Goal: Task Accomplishment & Management: Manage account settings

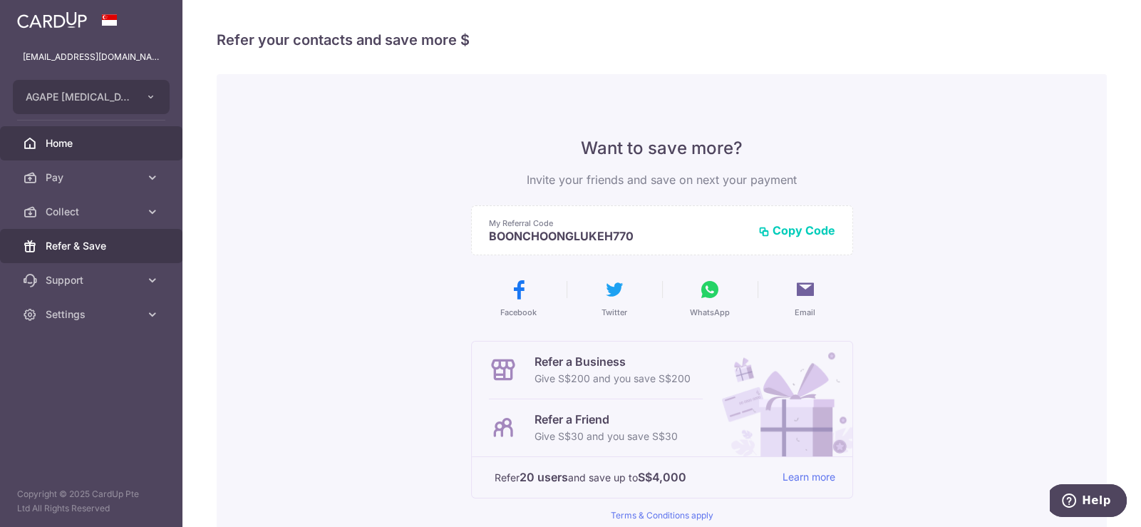
click at [78, 145] on span "Home" at bounding box center [93, 143] width 94 height 14
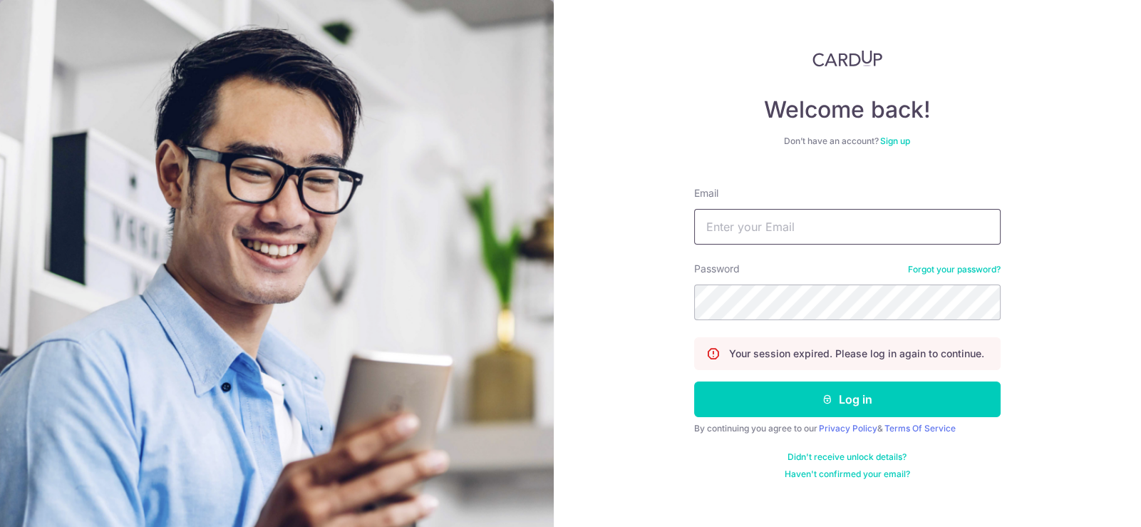
click at [884, 226] on input "Email" at bounding box center [847, 227] width 307 height 36
type input "[EMAIL_ADDRESS][DOMAIN_NAME]"
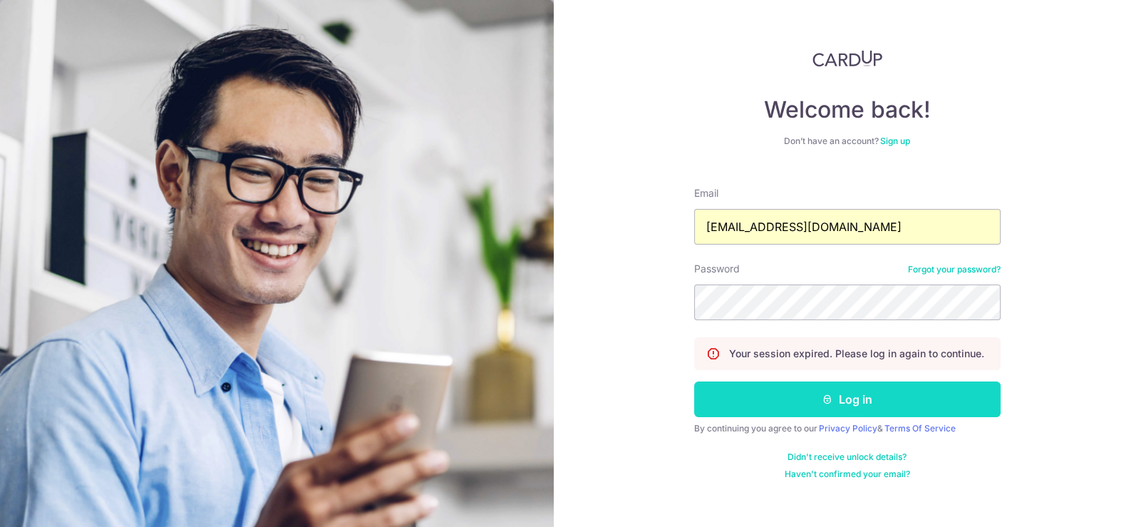
click at [842, 396] on button "Log in" at bounding box center [847, 399] width 307 height 36
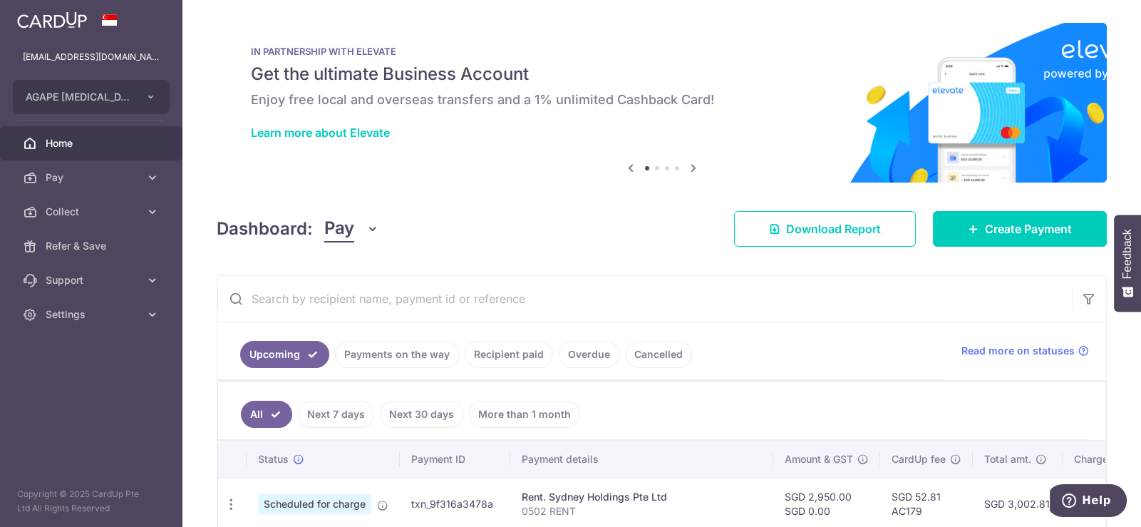
click at [565, 354] on link "Overdue" at bounding box center [589, 354] width 61 height 27
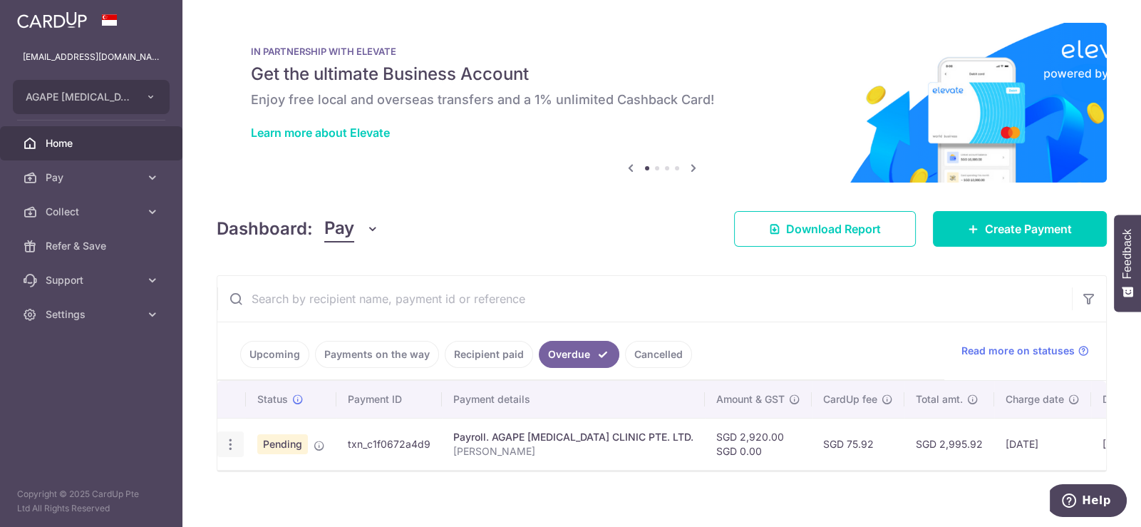
click at [232, 437] on icon "button" at bounding box center [230, 444] width 15 height 15
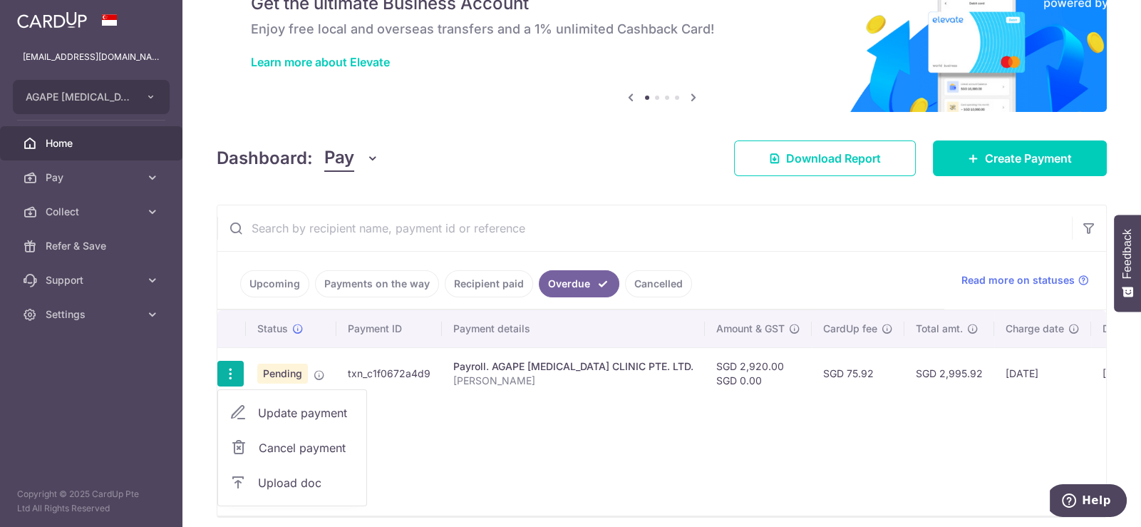
click at [277, 441] on span "Cancel payment" at bounding box center [307, 447] width 96 height 17
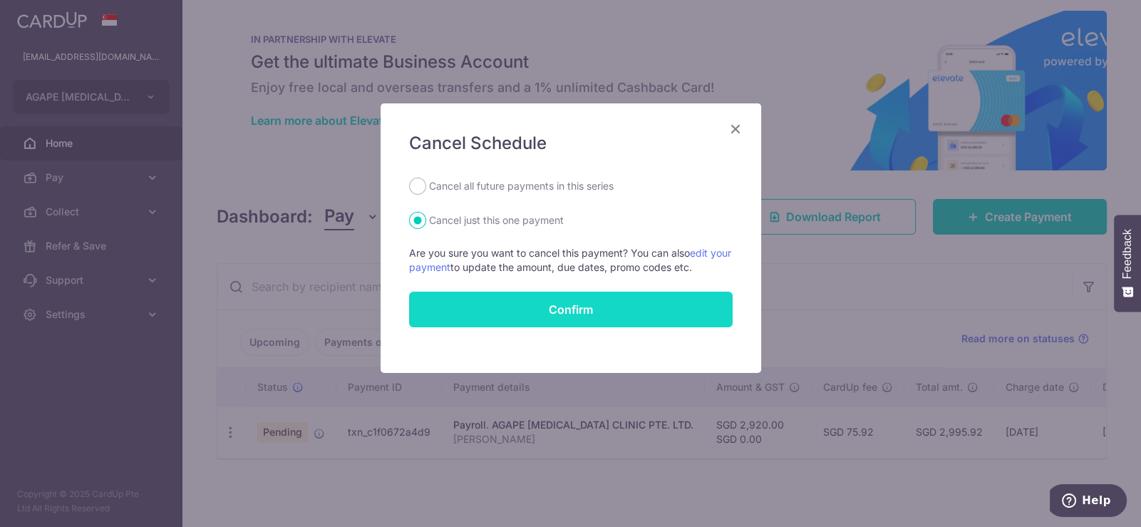
click at [585, 309] on button "Confirm" at bounding box center [571, 310] width 324 height 36
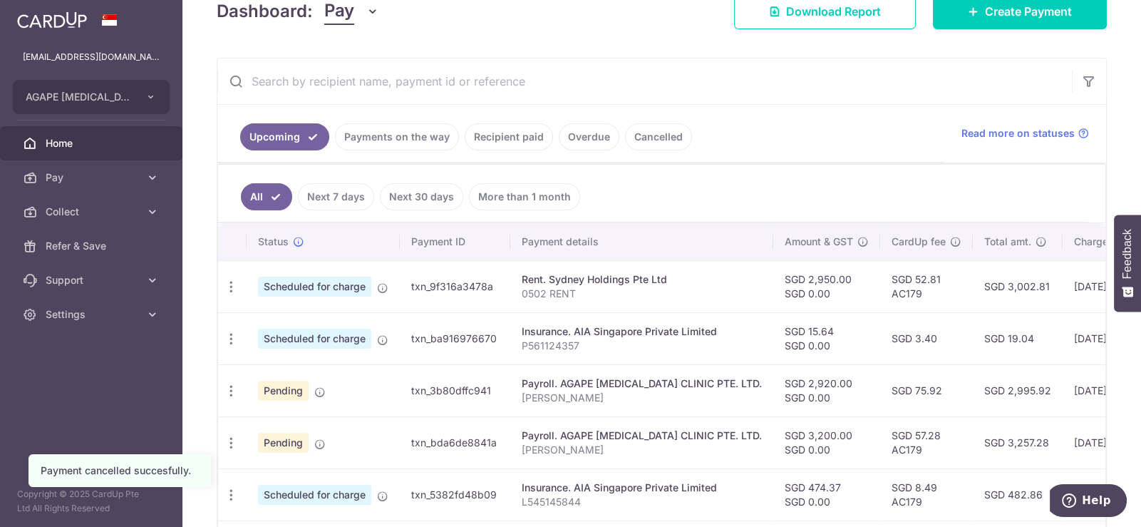
scroll to position [284, 0]
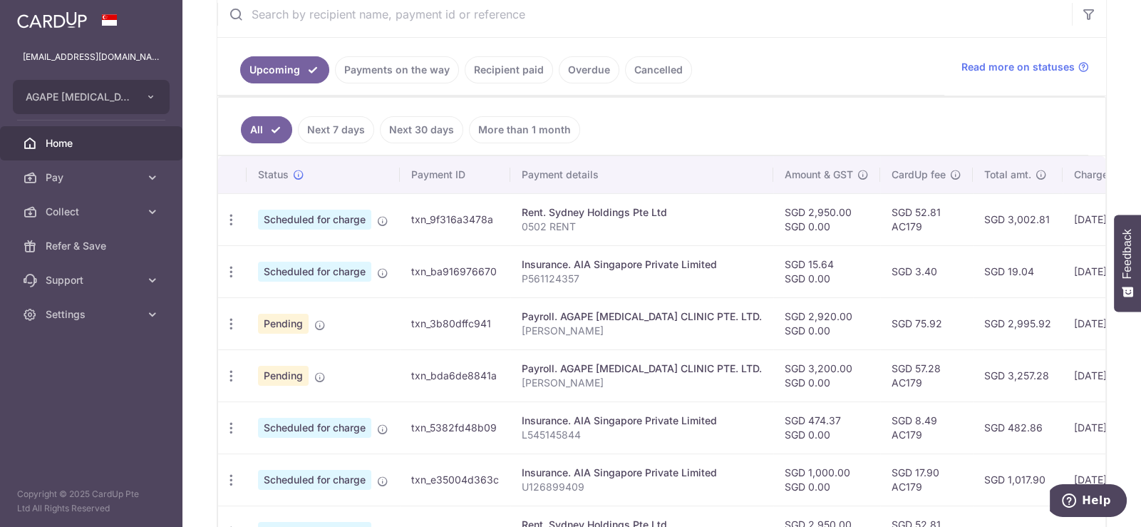
click at [505, 67] on link "Recipient paid" at bounding box center [509, 69] width 88 height 27
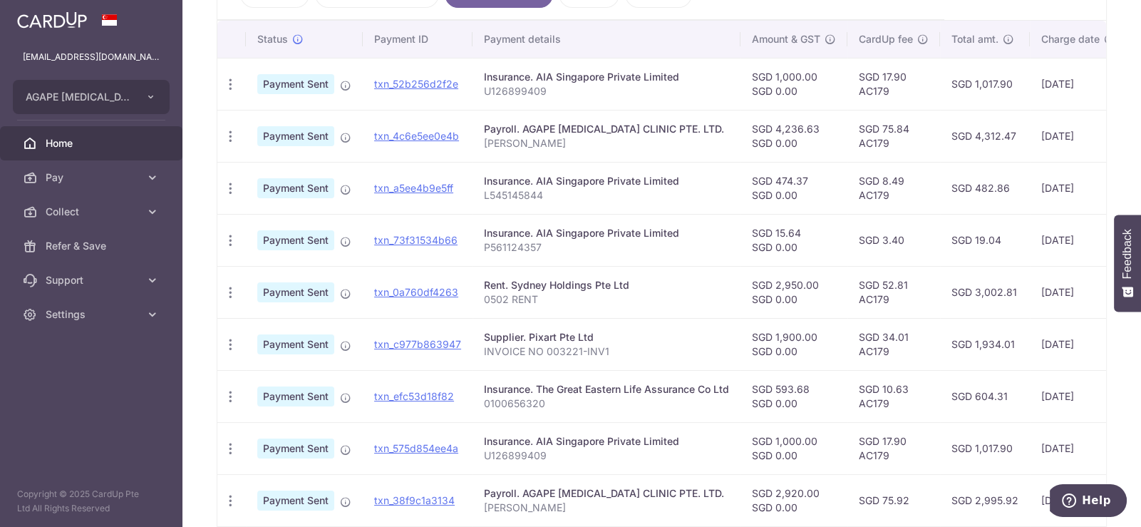
scroll to position [428, 0]
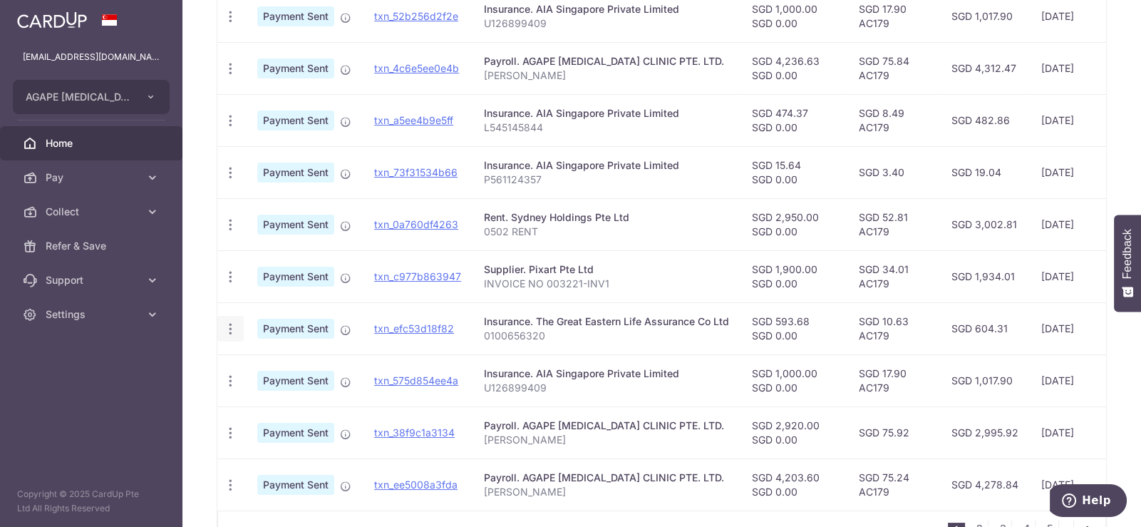
click at [232, 326] on icon "button" at bounding box center [230, 329] width 15 height 15
click at [603, 213] on div "Rent. Sydney Holdings Pte Ltd" at bounding box center [606, 217] width 245 height 14
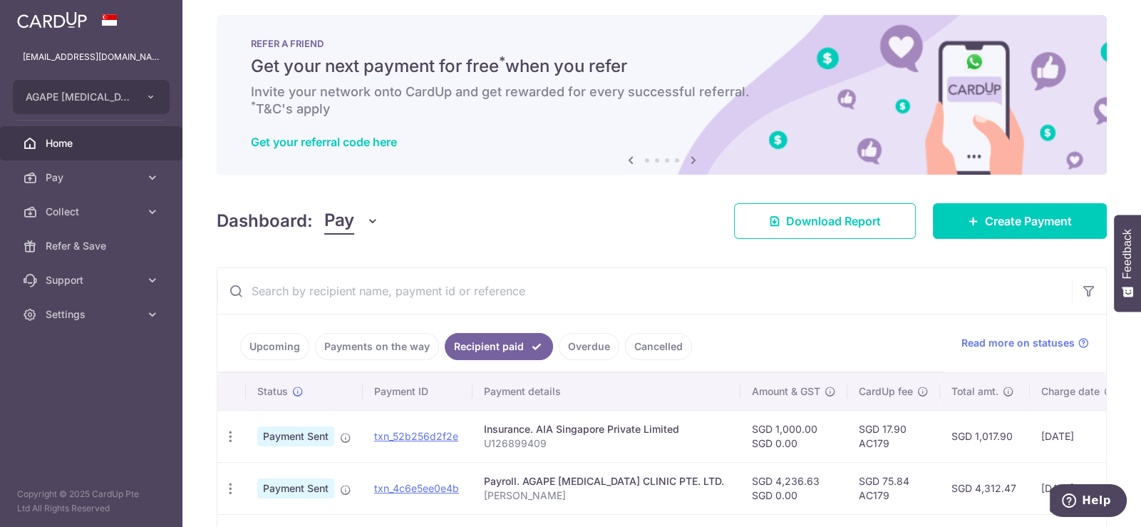
scroll to position [0, 0]
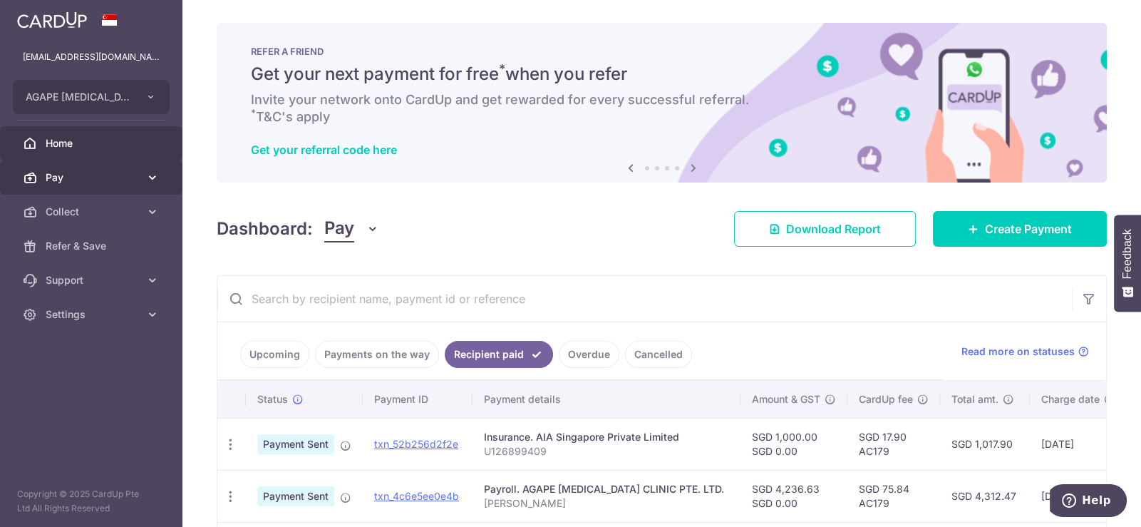
click at [60, 173] on span "Pay" at bounding box center [93, 177] width 94 height 14
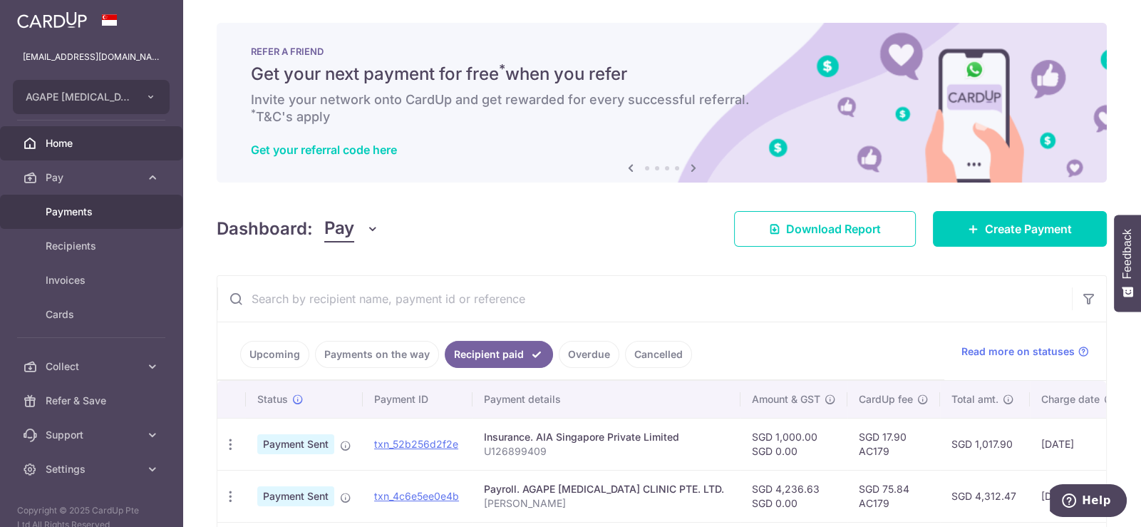
click at [71, 206] on span "Payments" at bounding box center [93, 212] width 94 height 14
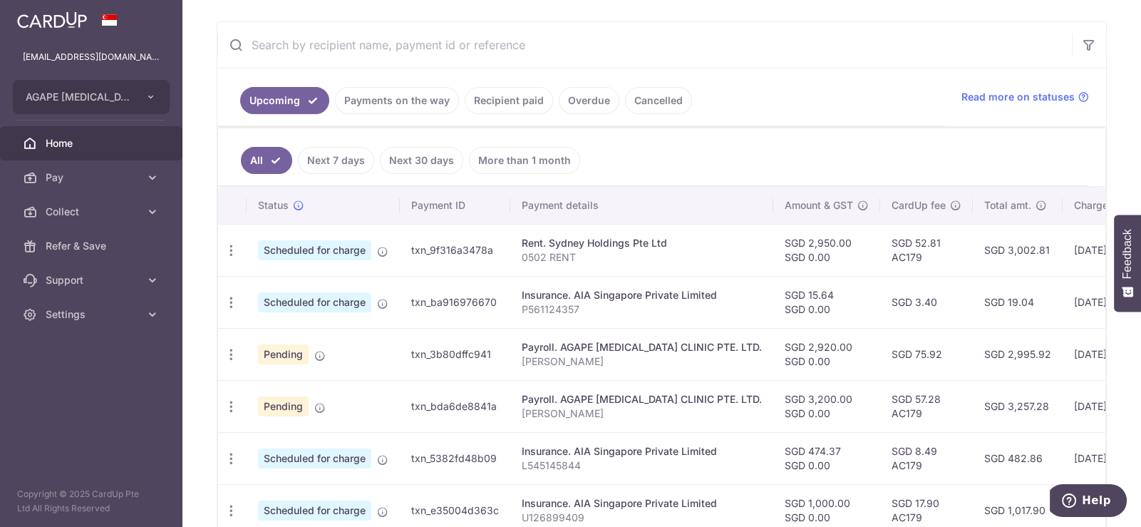
scroll to position [284, 0]
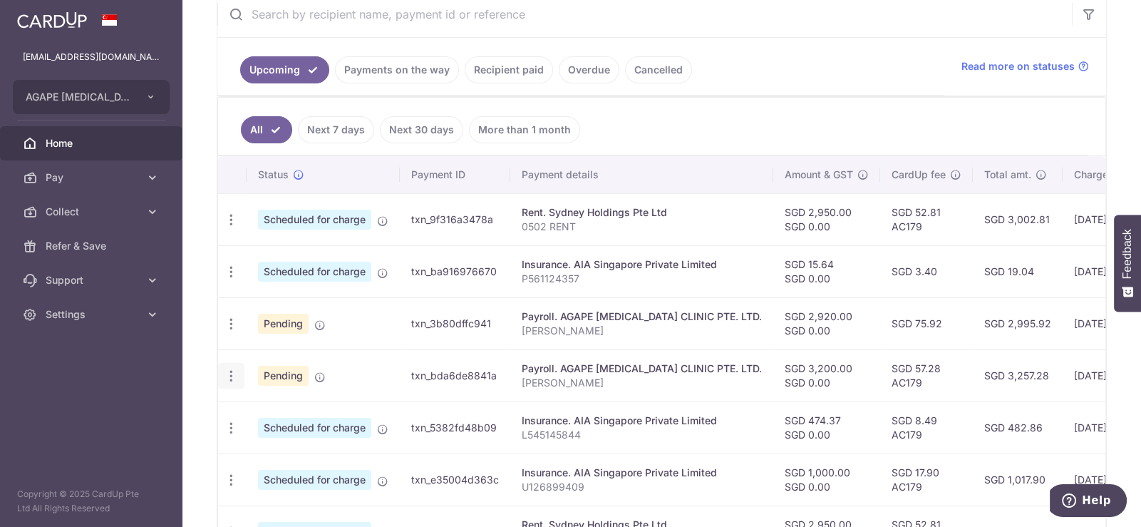
click at [231, 374] on icon "button" at bounding box center [231, 376] width 15 height 15
click at [287, 376] on span "Pending" at bounding box center [283, 376] width 51 height 20
click at [577, 366] on div "Payroll. AGAPE [MEDICAL_DATA] CLINIC PTE. LTD." at bounding box center [642, 368] width 240 height 14
click at [231, 371] on icon "button" at bounding box center [231, 376] width 15 height 15
click at [295, 411] on span "Update payment" at bounding box center [307, 414] width 97 height 17
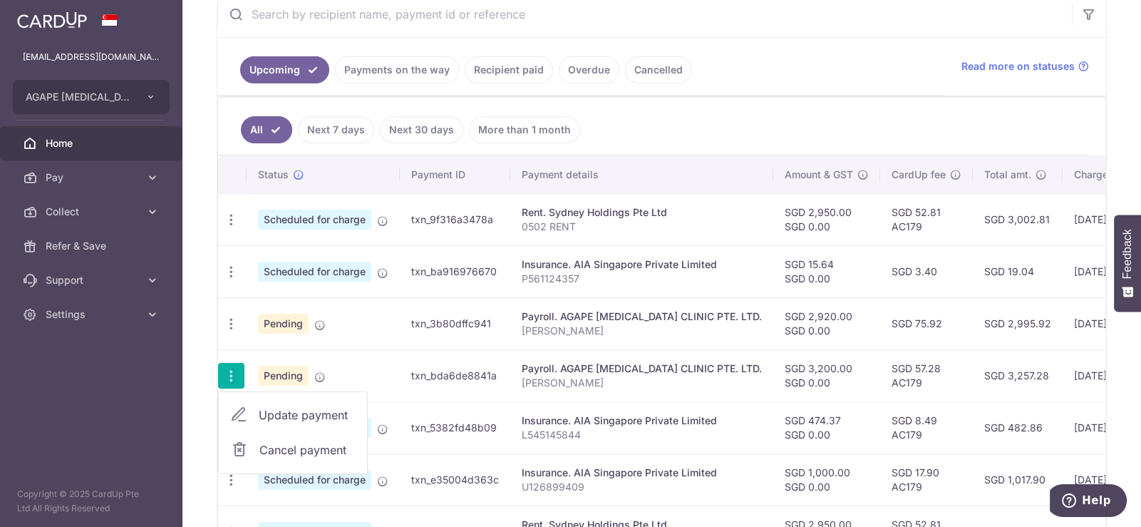
radio input "true"
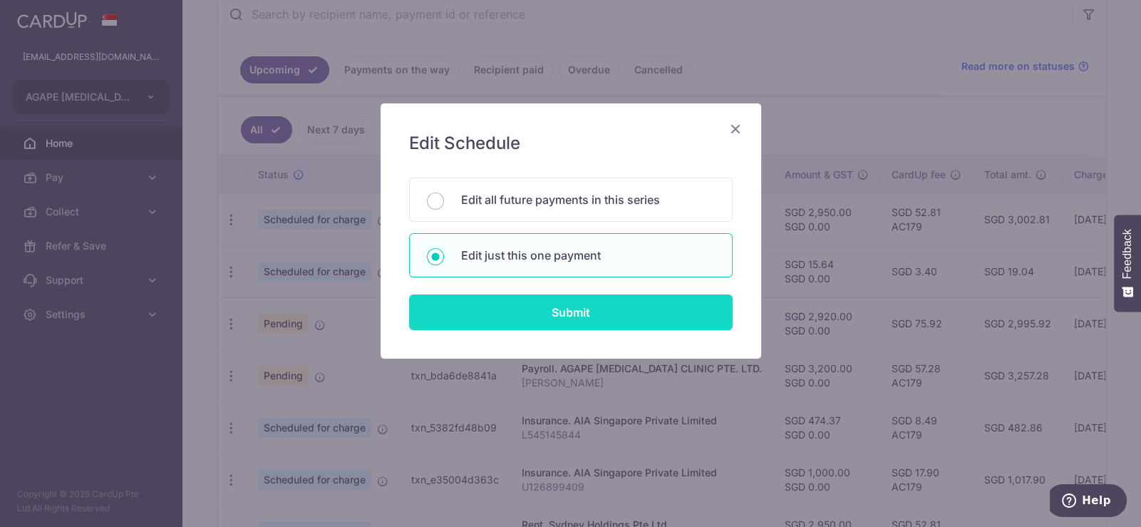
click at [572, 311] on input "Submit" at bounding box center [571, 312] width 324 height 36
radio input "true"
type input "3,200.00"
type input "[DATE]"
type input "[PERSON_NAME]"
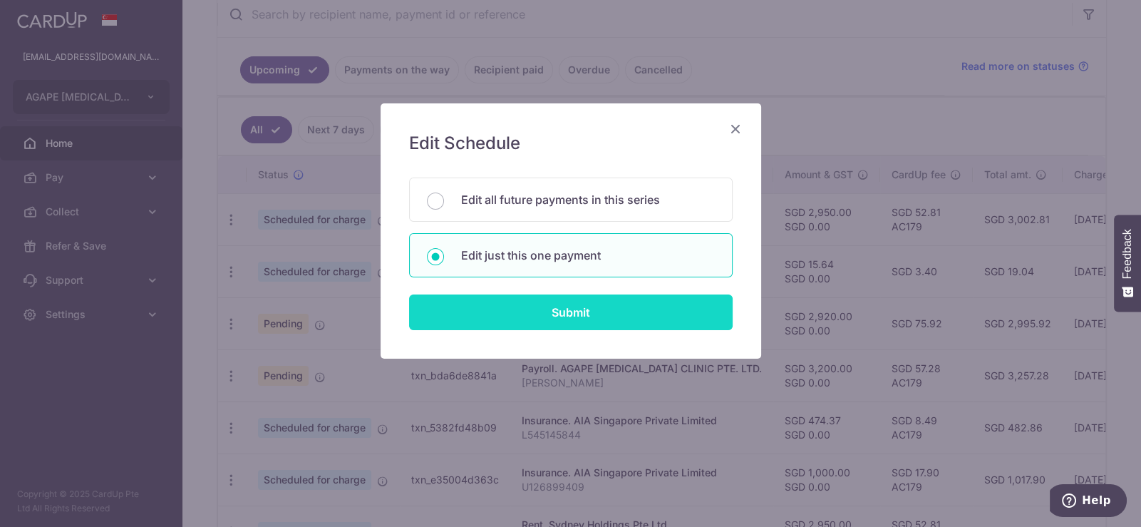
type input "[PERSON_NAME]"
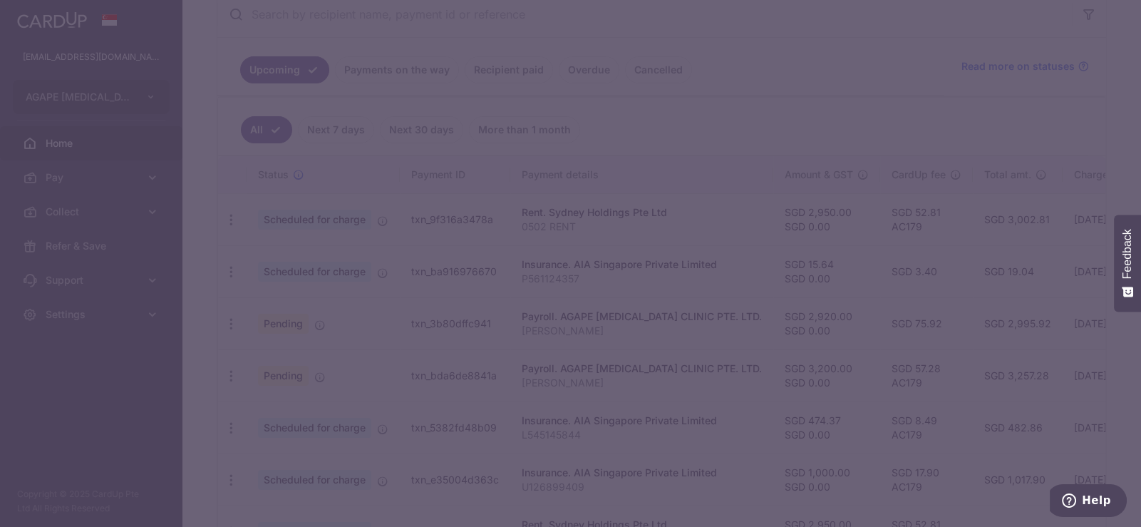
type input "AC179"
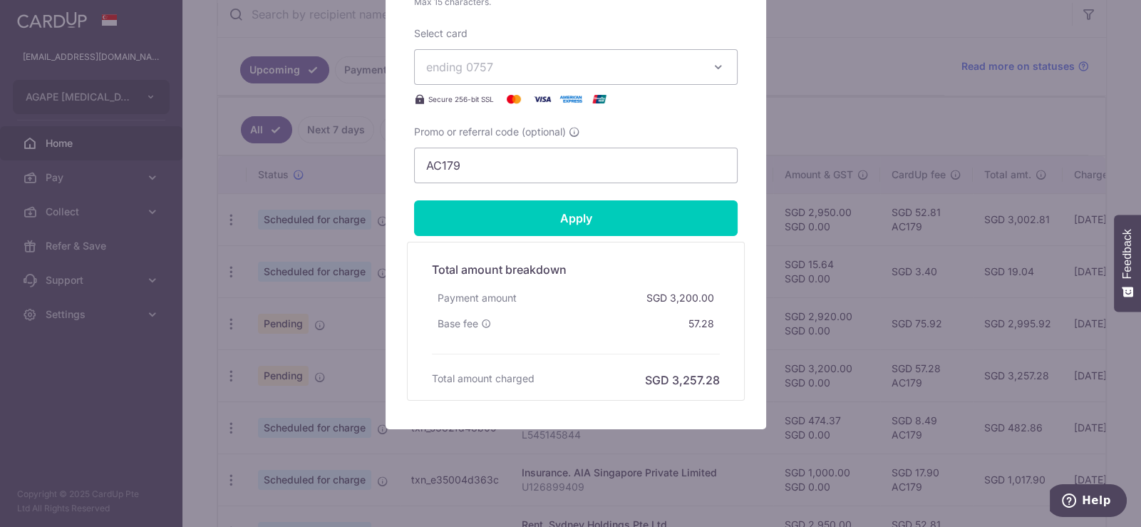
scroll to position [734, 0]
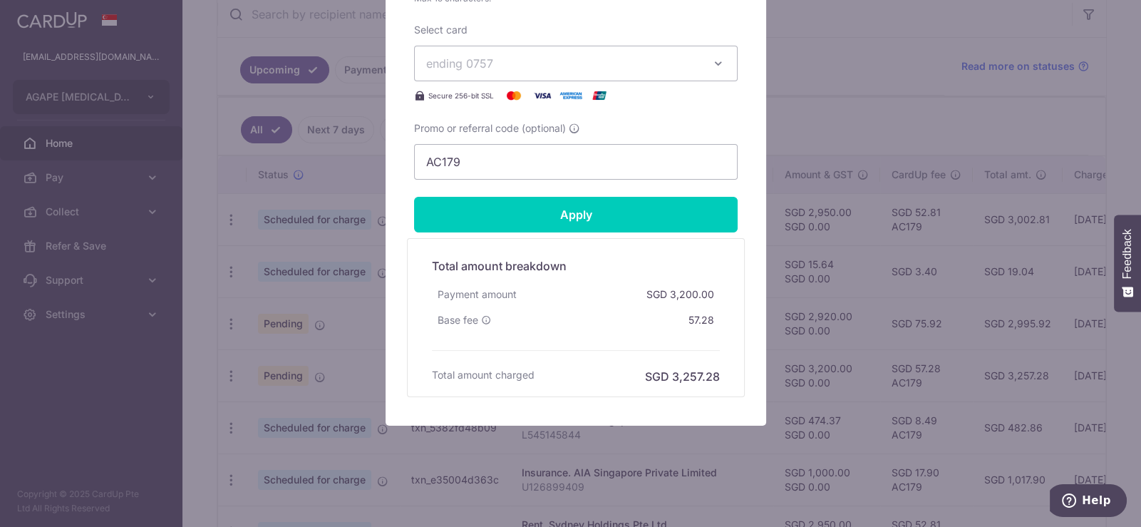
click at [850, 143] on div "Edit payment By clicking apply, you will make changes to all payments to AGAPE …" at bounding box center [570, 263] width 1141 height 527
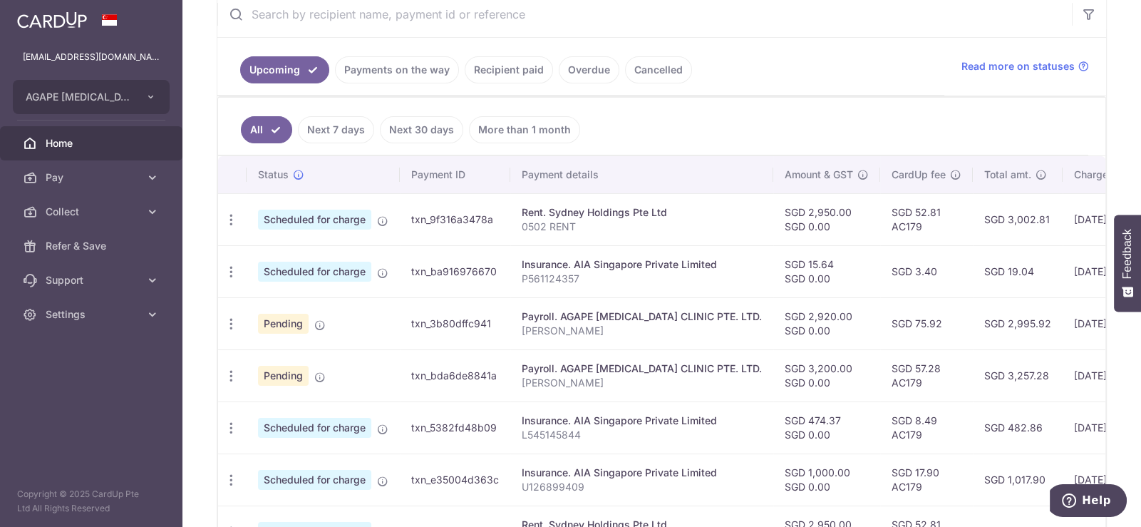
click at [268, 371] on span "Pending" at bounding box center [283, 376] width 51 height 20
click at [530, 361] on div "Payroll. AGAPE [MEDICAL_DATA] CLINIC PTE. LTD." at bounding box center [642, 368] width 240 height 14
click at [470, 370] on td "txn_bda6de8841a" at bounding box center [455, 375] width 110 height 52
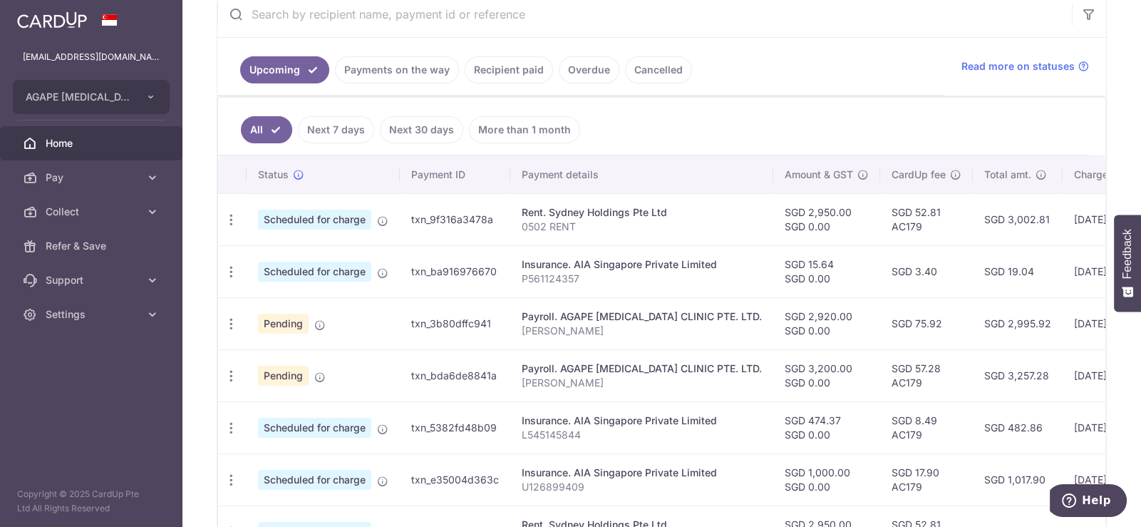
click at [572, 366] on div "Payroll. AGAPE [MEDICAL_DATA] CLINIC PTE. LTD." at bounding box center [642, 368] width 240 height 14
click at [235, 370] on icon "button" at bounding box center [231, 376] width 15 height 15
click at [312, 409] on span "Update payment" at bounding box center [307, 414] width 97 height 17
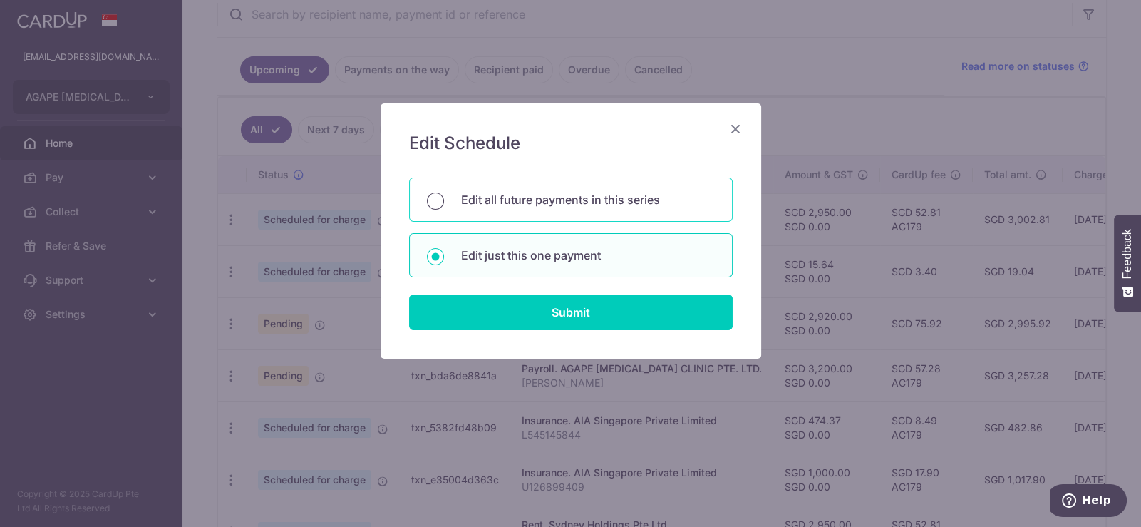
click at [435, 204] on input "Edit all future payments in this series" at bounding box center [435, 200] width 17 height 17
radio input "true"
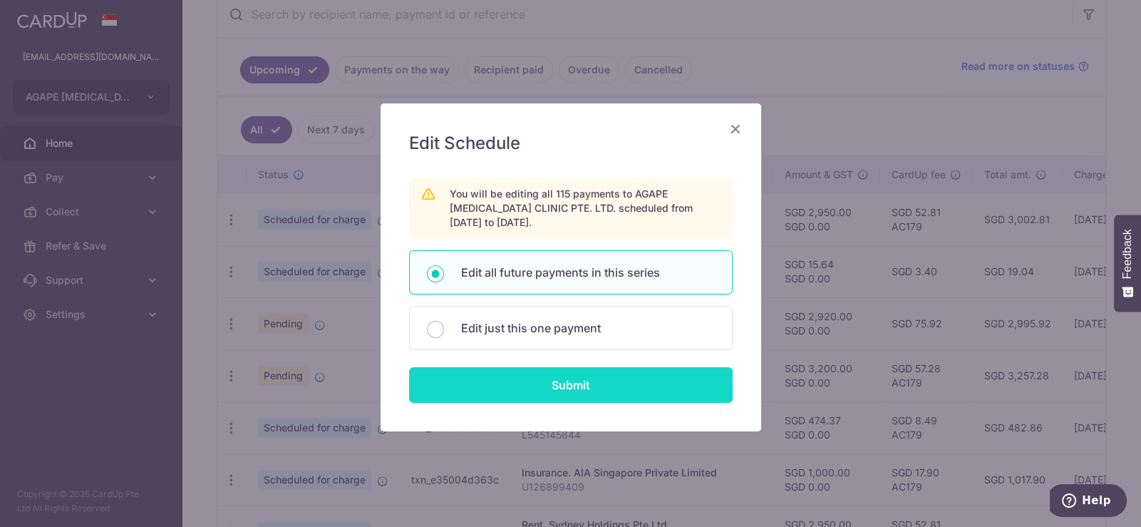
click at [562, 381] on input "Submit" at bounding box center [571, 385] width 324 height 36
radio input "true"
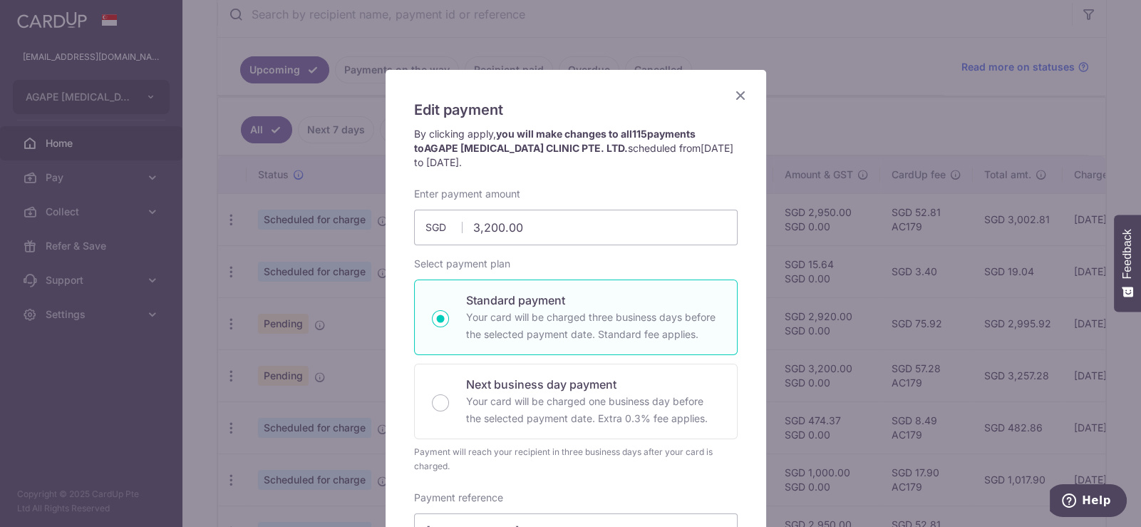
scroll to position [0, 0]
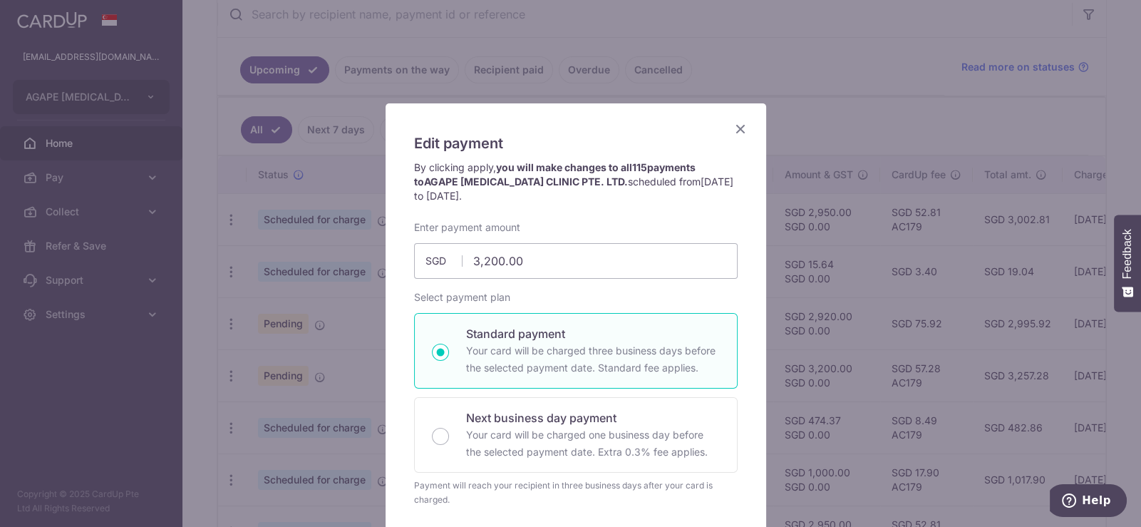
click at [739, 123] on icon "Close" at bounding box center [740, 129] width 17 height 18
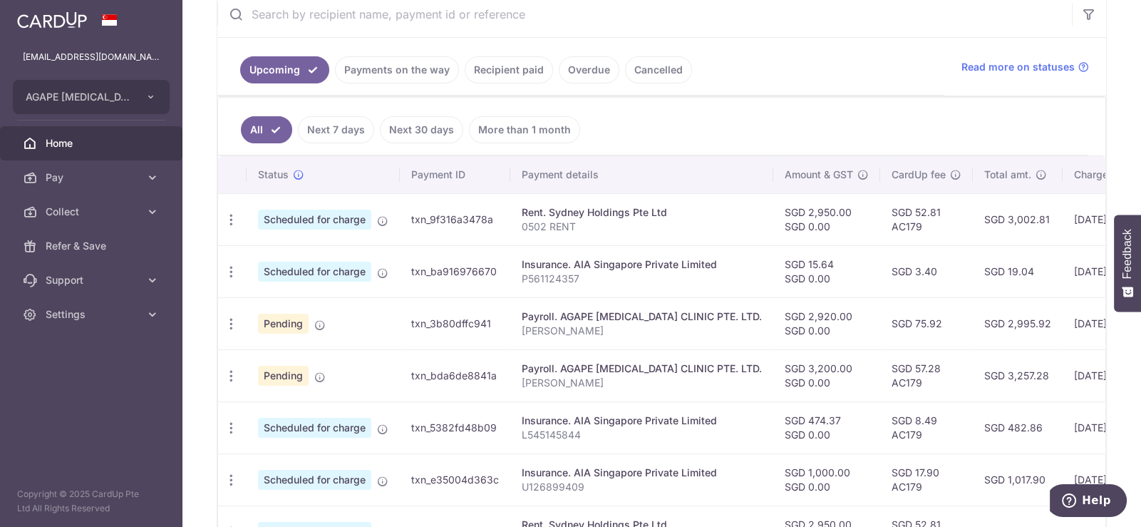
click at [585, 69] on link "Overdue" at bounding box center [589, 69] width 61 height 27
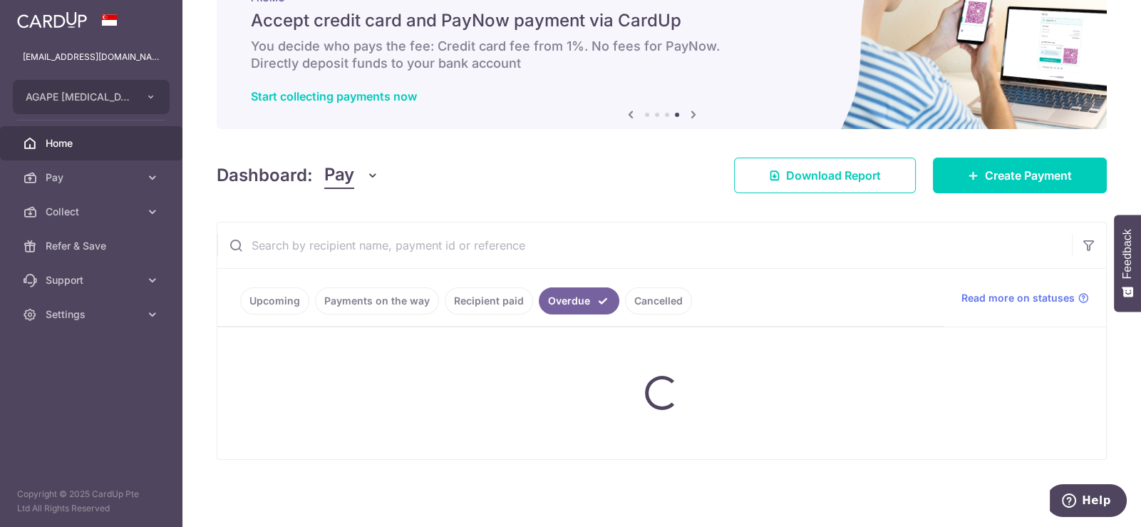
scroll to position [107, 0]
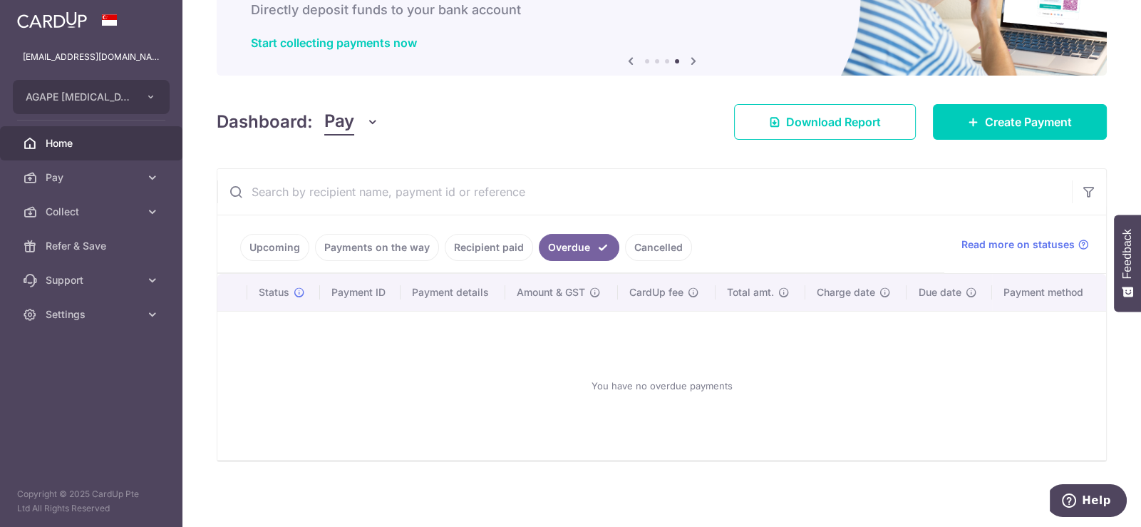
click at [639, 247] on link "Cancelled" at bounding box center [658, 247] width 67 height 27
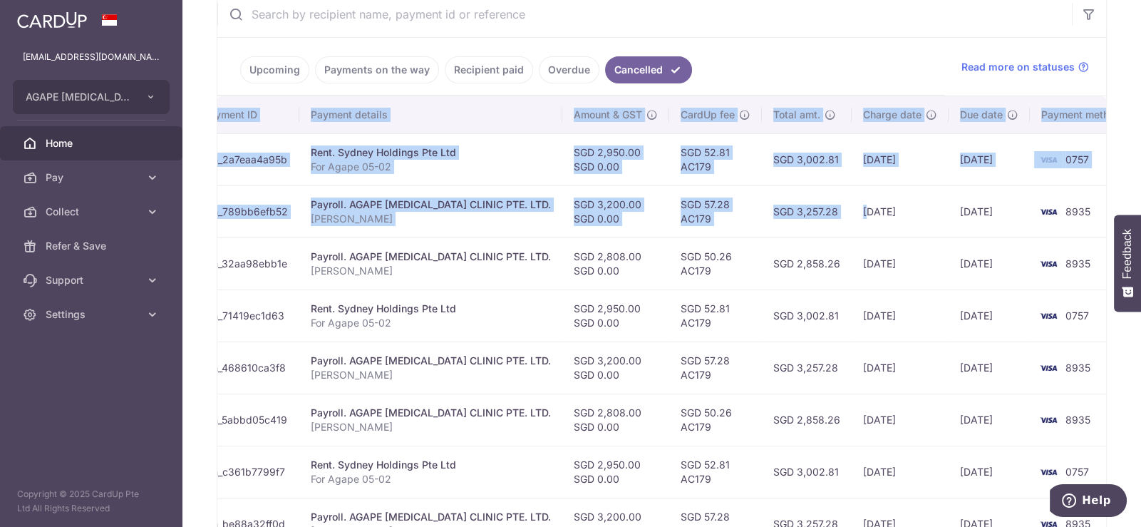
scroll to position [0, 221]
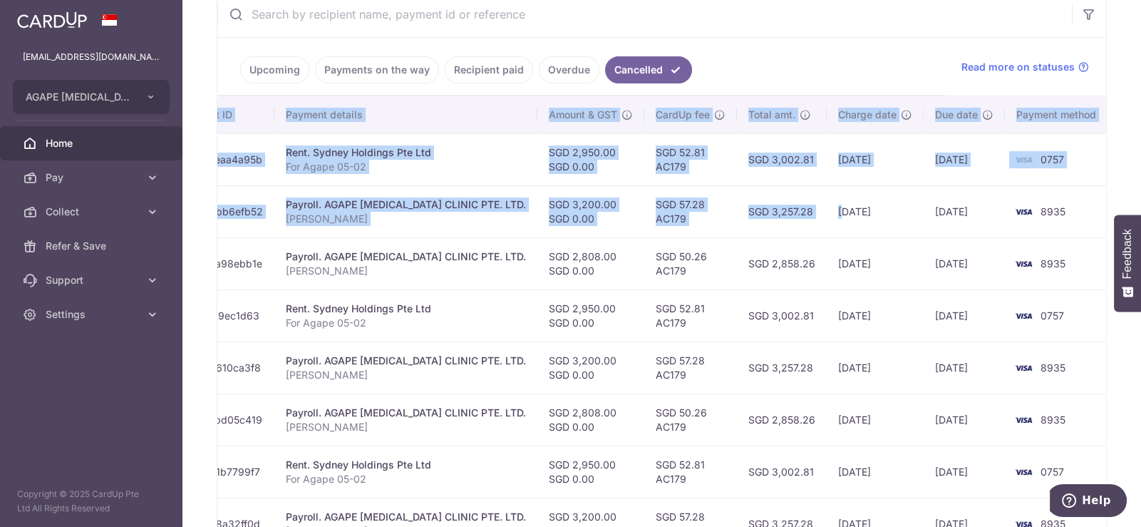
drag, startPoint x: 1056, startPoint y: 205, endPoint x: 1129, endPoint y: 199, distance: 73.0
click at [1129, 199] on div "× Pause Schedule Pause all future payments in this series Pause just this one p…" at bounding box center [661, 263] width 959 height 527
click at [1114, 180] on div "× Pause Schedule Pause all future payments in this series Pause just this one p…" at bounding box center [661, 263] width 959 height 527
click at [1094, 190] on td "8935" at bounding box center [1059, 211] width 108 height 52
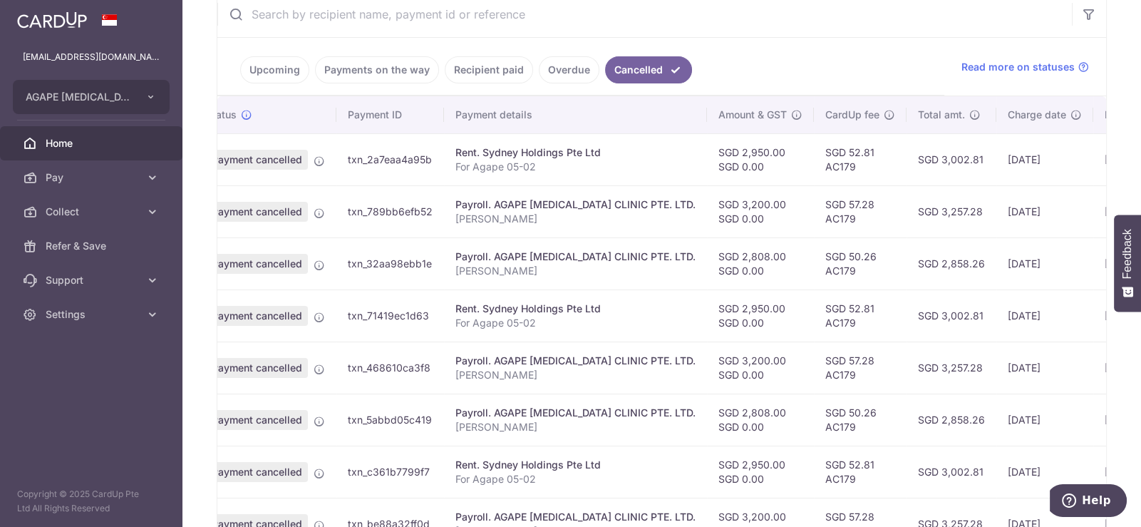
scroll to position [0, 0]
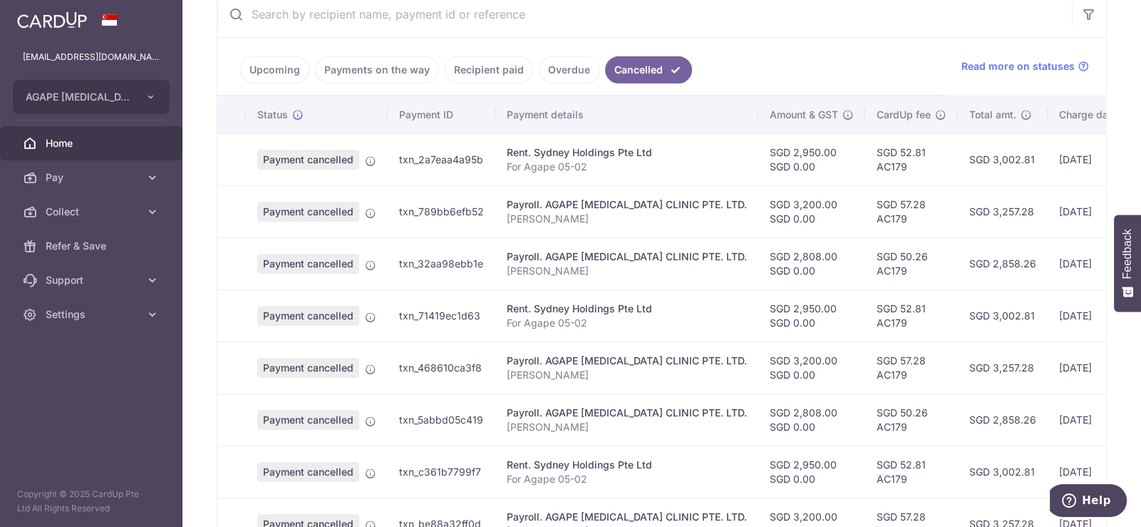
click at [347, 67] on link "Payments on the way" at bounding box center [377, 69] width 124 height 27
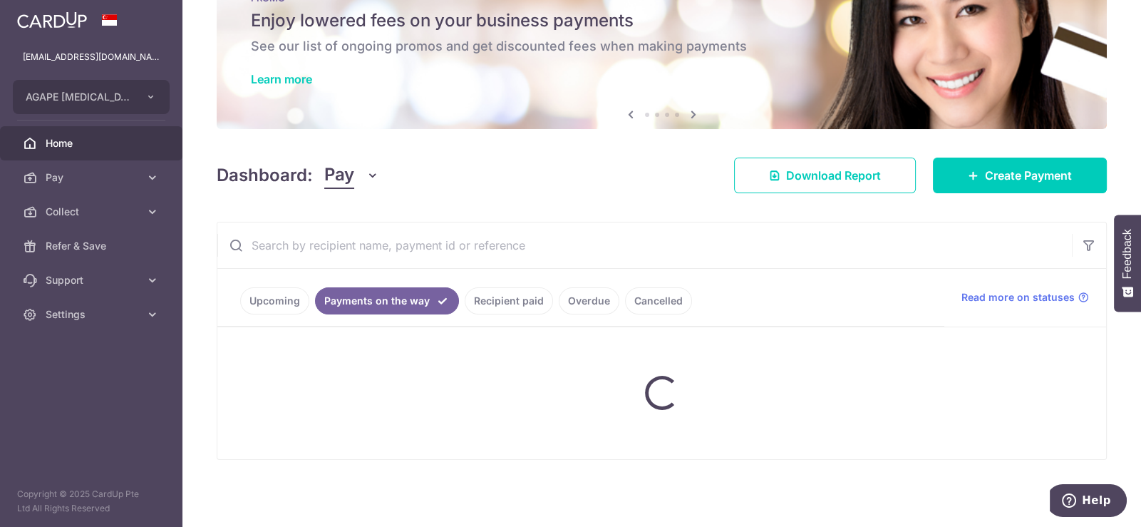
scroll to position [107, 0]
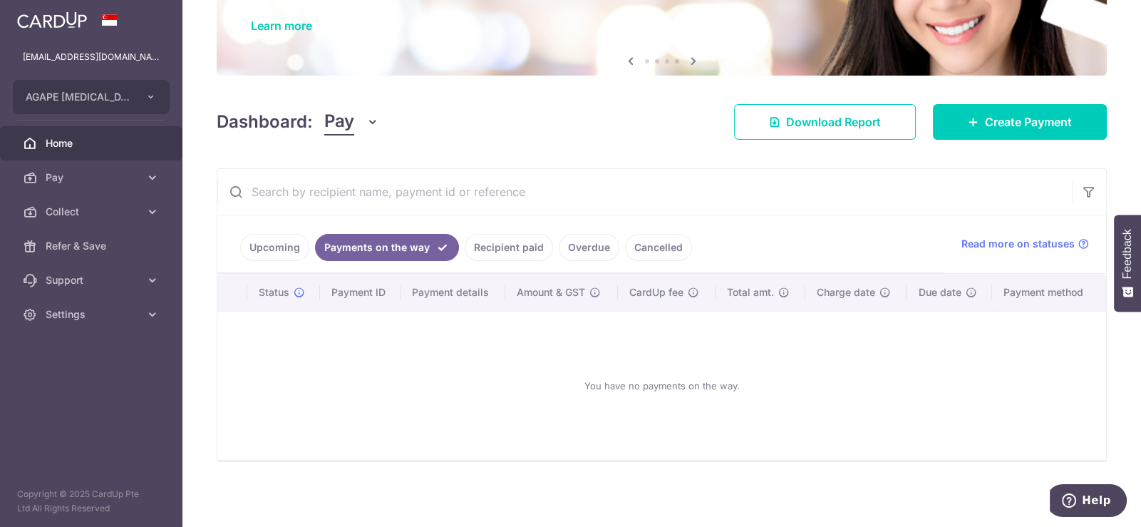
click at [346, 126] on span "Pay" at bounding box center [339, 121] width 30 height 27
click at [334, 160] on link "Pay" at bounding box center [399, 162] width 148 height 34
click at [274, 245] on link "Upcoming" at bounding box center [274, 247] width 69 height 27
